Goal: Browse casually

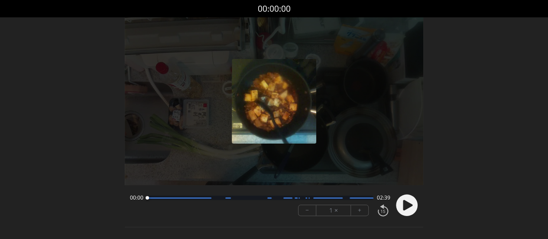
click at [408, 205] on icon at bounding box center [408, 205] width 10 height 10
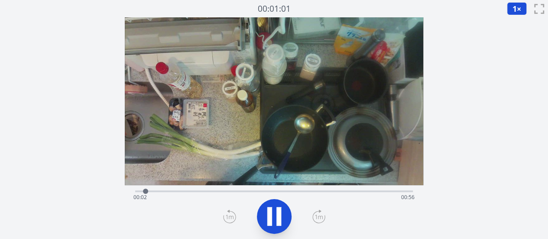
click at [209, 191] on div "Time elapsed: 00:02 Time remaining: 00:56" at bounding box center [273, 197] width 281 height 14
click at [238, 191] on div "Time elapsed: 00:16 Time remaining: 00:42" at bounding box center [273, 197] width 281 height 14
click at [270, 191] on div "Time elapsed: 00:22 Time remaining: 00:36" at bounding box center [273, 197] width 281 height 14
click at [304, 192] on div "Time elapsed: 00:28 Time remaining: 00:29" at bounding box center [273, 197] width 281 height 14
click at [330, 192] on div "Time elapsed: 00:35 Time remaining: 00:23" at bounding box center [273, 197] width 281 height 14
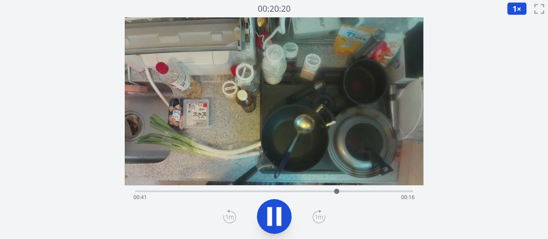
click at [355, 191] on div "Time elapsed: 00:41 Time remaining: 00:16" at bounding box center [273, 197] width 281 height 14
click at [376, 191] on div "Time elapsed: 00:46 Time remaining: 00:11" at bounding box center [273, 197] width 281 height 14
drag, startPoint x: 163, startPoint y: 190, endPoint x: 379, endPoint y: 191, distance: 216.1
click at [379, 191] on div at bounding box center [379, 190] width 5 height 5
